Goal: Transaction & Acquisition: Obtain resource

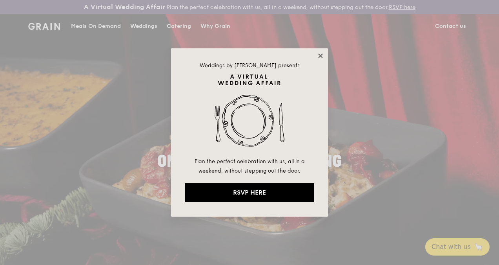
click at [320, 54] on icon at bounding box center [320, 55] width 7 height 7
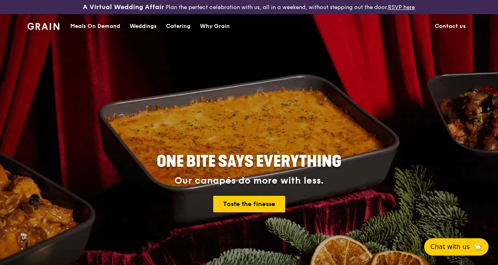
click at [170, 30] on div "Catering" at bounding box center [178, 27] width 24 height 24
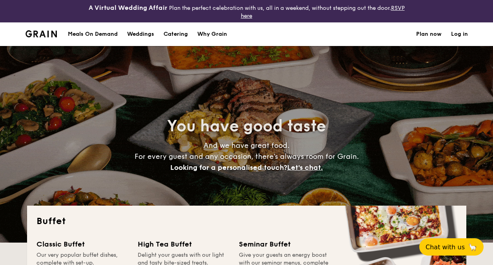
select select
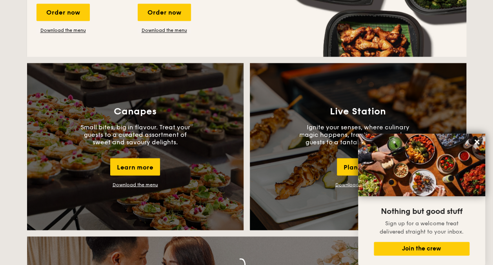
scroll to position [667, 0]
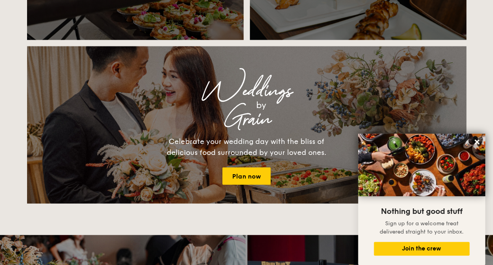
scroll to position [863, 0]
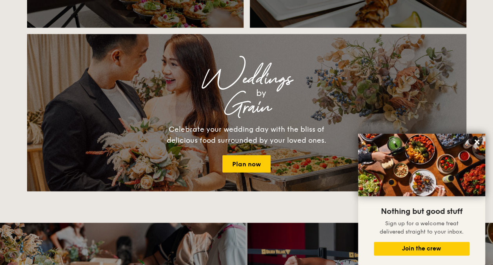
click at [301, 214] on div "Buffet Classic Buffet Our very popular buffet dishes, complete with set-up. Sta…" at bounding box center [246, 108] width 493 height 1532
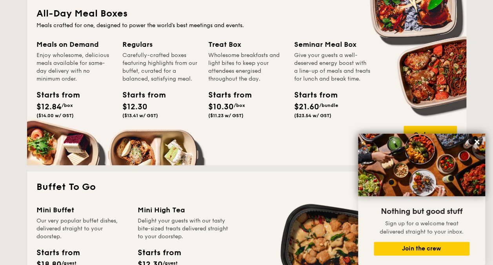
scroll to position [392, 0]
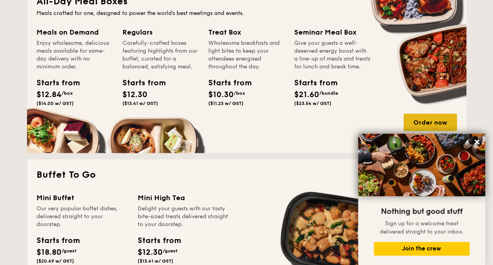
click at [427, 125] on div "Order now" at bounding box center [430, 121] width 53 height 17
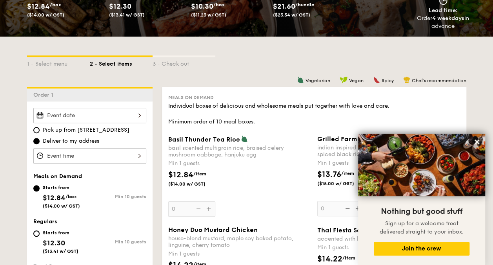
scroll to position [196, 0]
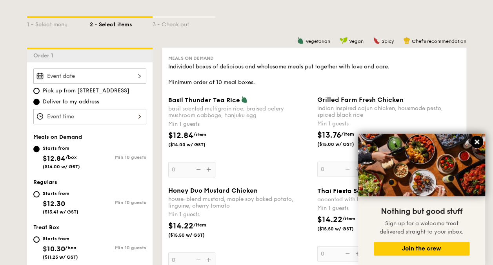
click at [475, 141] on icon at bounding box center [477, 141] width 7 height 7
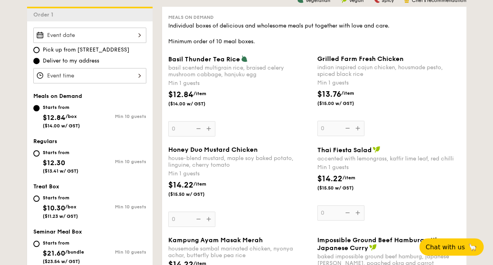
scroll to position [275, 0]
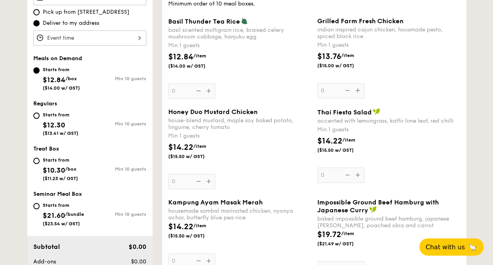
click at [65, 204] on div "Starts from" at bounding box center [63, 205] width 41 height 6
click at [40, 204] on input "Starts from $21.60 /bundle ($23.54 w/ GST) Min 10 guests" at bounding box center [36, 206] width 6 height 6
radio input "true"
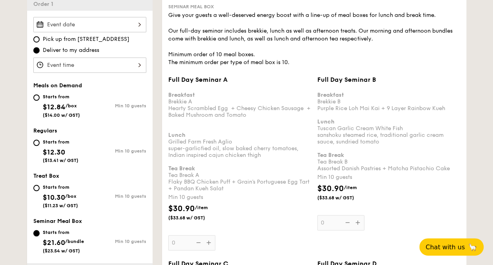
scroll to position [235, 0]
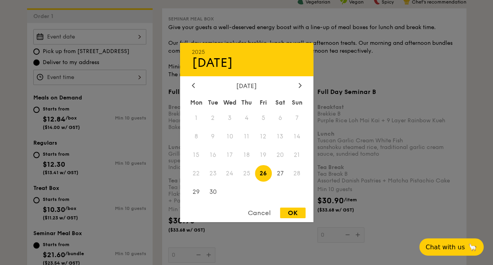
click at [124, 38] on div "2025 Sep [DATE] Tue Wed Thu Fri Sat Sun 1 2 3 4 5 6 7 8 9 10 11 12 13 14 15 16 …" at bounding box center [89, 36] width 113 height 15
click at [124, 38] on div at bounding box center [246, 132] width 493 height 265
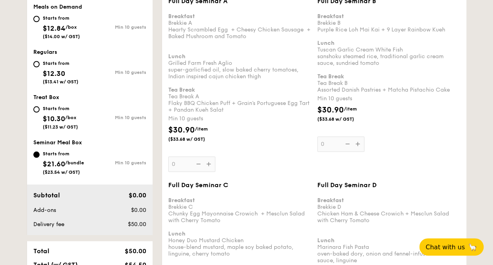
scroll to position [314, 0]
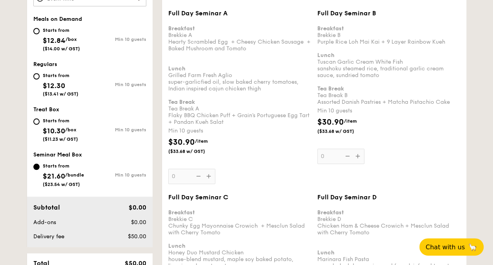
click at [93, 130] on div "Min 10 guests" at bounding box center [118, 129] width 57 height 5
click at [40, 124] on input "Starts from $10.30 /box ($11.23 w/ GST) Min 10 guests" at bounding box center [36, 121] width 6 height 6
radio input "true"
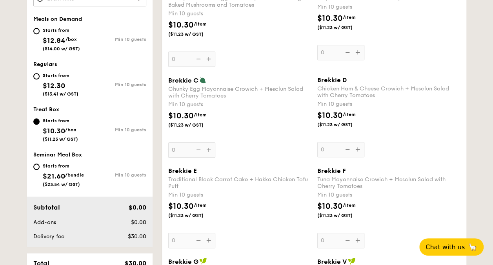
click at [105, 46] on div "Starts from $12.84 /box ($14.00 w/ GST) Min 10 guests" at bounding box center [89, 39] width 113 height 26
click at [35, 29] on input "Starts from $12.84 /box ($14.00 w/ GST) Min 10 guests" at bounding box center [36, 31] width 6 height 6
radio input "true"
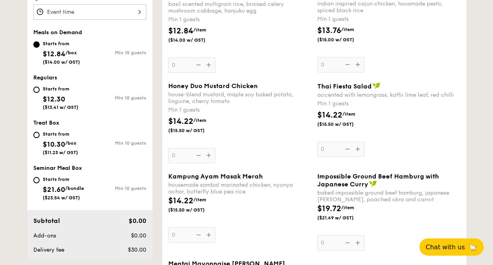
scroll to position [275, 0]
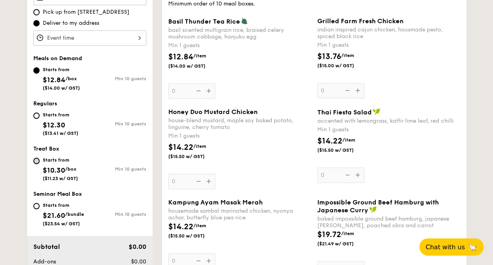
click at [38, 157] on input "Starts from $10.30 /box ($11.23 w/ GST) Min 10 guests" at bounding box center [36, 160] width 6 height 6
radio input "true"
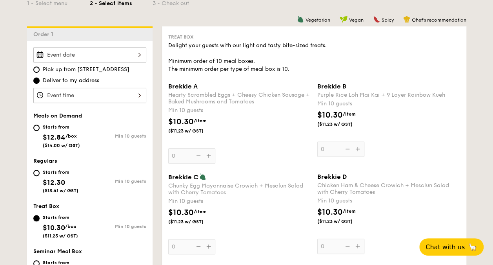
scroll to position [196, 0]
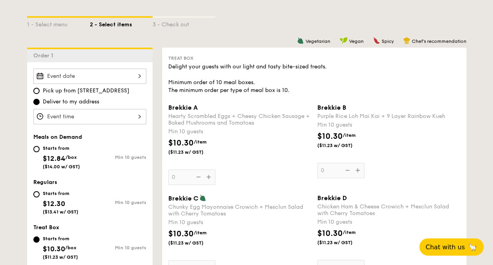
click at [31, 192] on div "Starts from $12.30 ($13.41 w/ GST) Min 10 guests" at bounding box center [89, 203] width 119 height 31
drag, startPoint x: 31, startPoint y: 192, endPoint x: 36, endPoint y: 193, distance: 5.2
click at [35, 193] on div "Starts from $12.30 ($13.41 w/ GST) Min 10 guests" at bounding box center [89, 203] width 119 height 31
click at [36, 193] on input "Starts from $12.30 ($13.41 w/ GST) Min 10 guests" at bounding box center [36, 194] width 6 height 6
radio input "true"
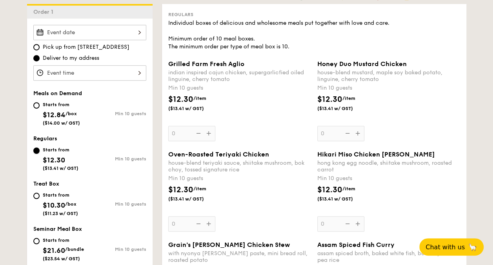
scroll to position [235, 0]
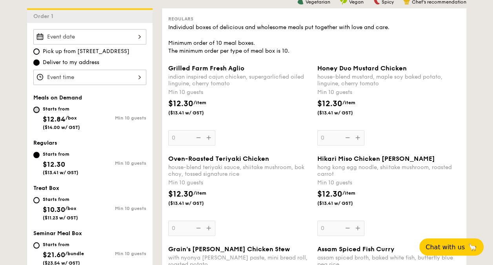
click at [38, 108] on input "Starts from $12.84 /box ($14.00 w/ GST) Min 10 guests" at bounding box center [36, 109] width 6 height 6
radio input "true"
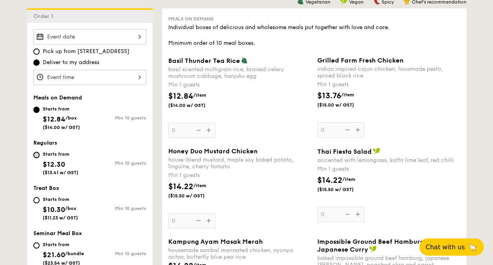
click at [36, 156] on input "Starts from $12.30 ($13.41 w/ GST) Min 10 guests" at bounding box center [36, 155] width 6 height 6
radio input "true"
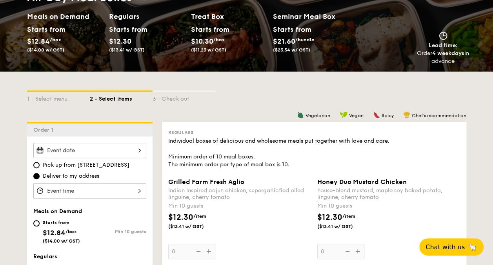
scroll to position [0, 0]
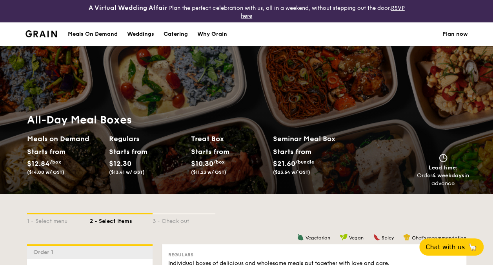
click at [174, 34] on div "Catering" at bounding box center [176, 34] width 24 height 24
select select
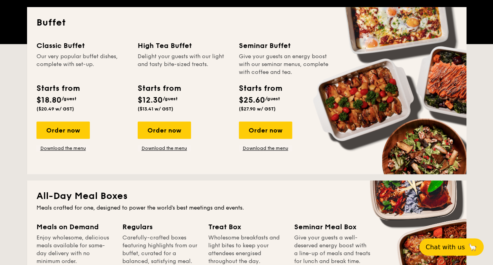
scroll to position [196, 0]
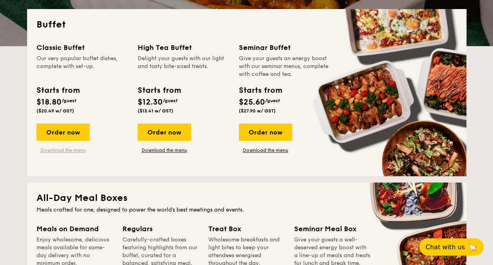
click at [78, 150] on link "Download the menu" at bounding box center [63, 150] width 53 height 6
